Goal: Navigation & Orientation: Find specific page/section

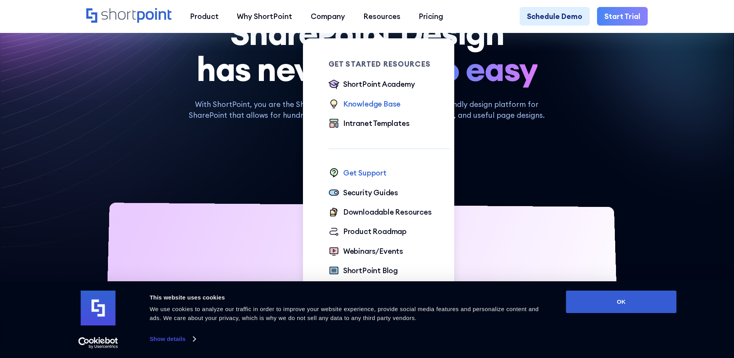
scroll to position [86, 0]
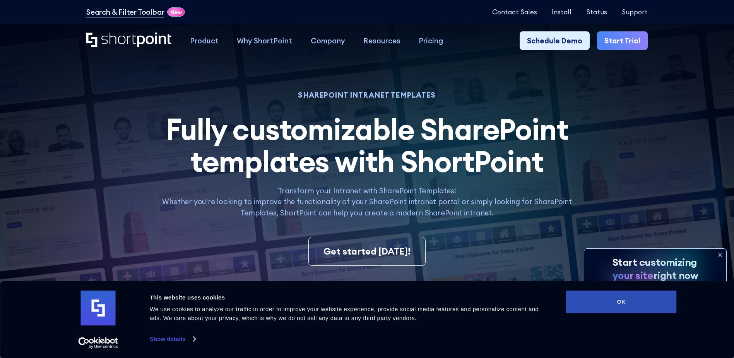
click at [662, 304] on button "OK" at bounding box center [621, 301] width 111 height 22
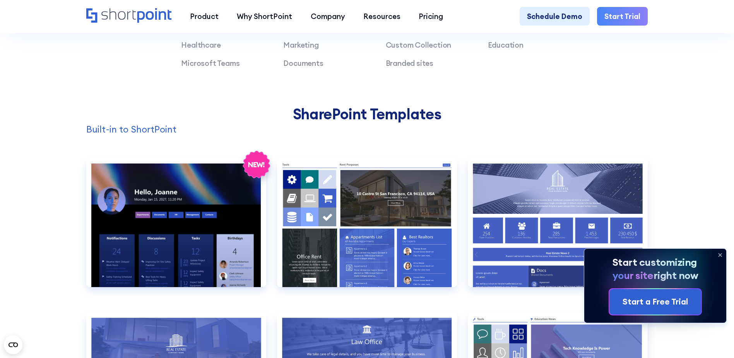
scroll to position [722, 0]
click at [717, 254] on icon at bounding box center [720, 255] width 12 height 12
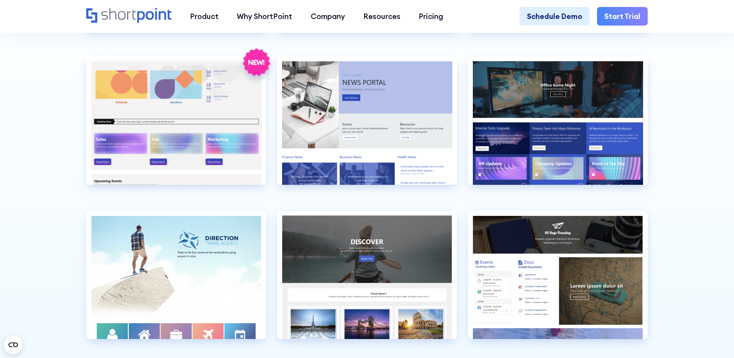
scroll to position [2213, 0]
